Goal: Task Accomplishment & Management: Manage account settings

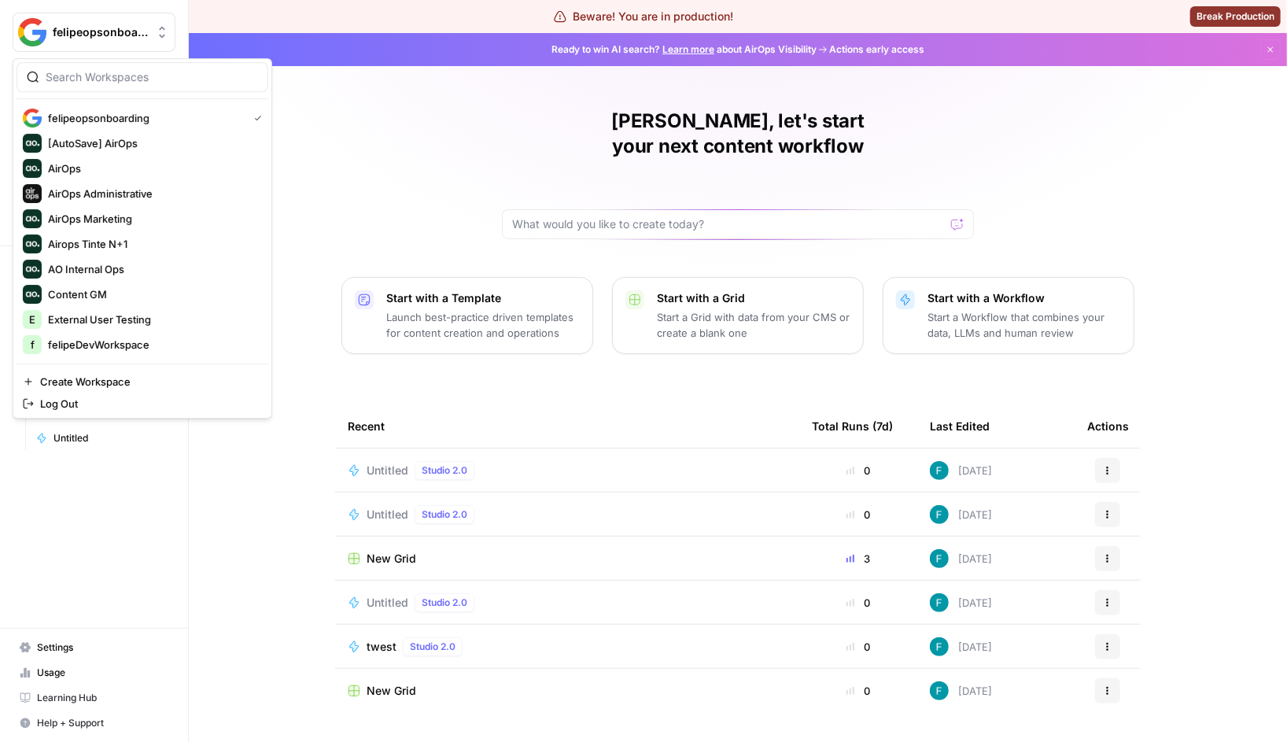
click at [120, 16] on button "felipeopsonboarding" at bounding box center [94, 32] width 163 height 39
click at [114, 399] on span "Log Out" at bounding box center [148, 404] width 216 height 16
click at [128, 15] on button "felipeopsonboarding" at bounding box center [94, 32] width 163 height 39
click at [142, 400] on span "Log Out" at bounding box center [148, 404] width 216 height 16
